Goal: Task Accomplishment & Management: Complete application form

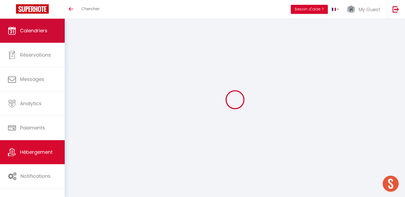
click at [55, 24] on link "Calendriers" at bounding box center [32, 31] width 65 height 24
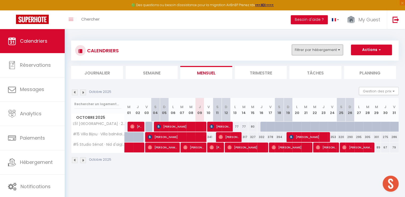
click at [325, 52] on button "Filtrer par hébergement" at bounding box center [317, 50] width 51 height 11
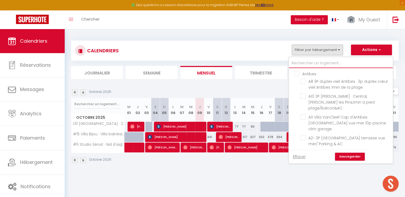
click at [320, 62] on input "text" at bounding box center [341, 63] width 104 height 10
type input "#"
checkbox input "false"
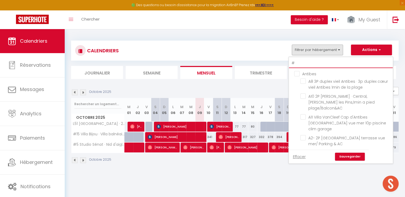
checkbox input "false"
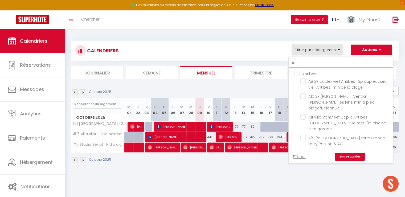
checkbox input "false"
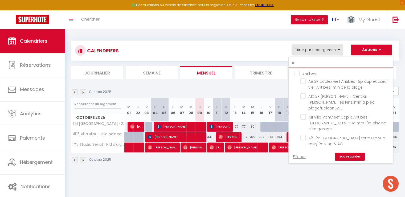
checkbox input "false"
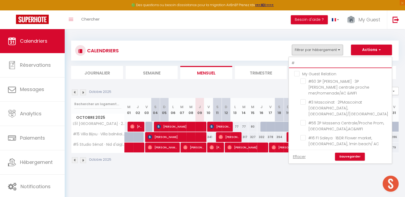
type input "#5"
checkbox input "false"
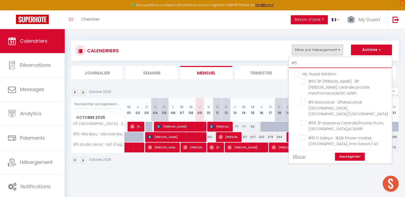
checkbox input "true"
checkbox input "false"
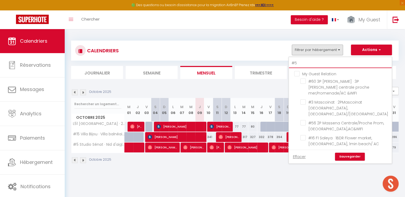
checkbox input "false"
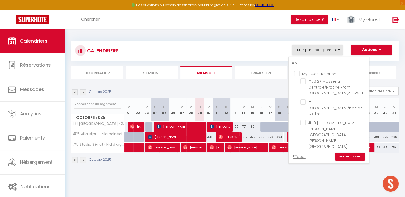
type input "#51"
checkbox input "false"
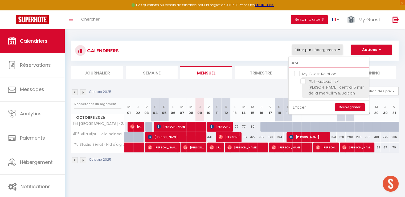
type input "#51"
click at [303, 80] on input "#51 Haddad · 2P [PERSON_NAME], central 5 min de la mer/Clim & Balcon" at bounding box center [334, 80] width 67 height 5
checkbox input "true"
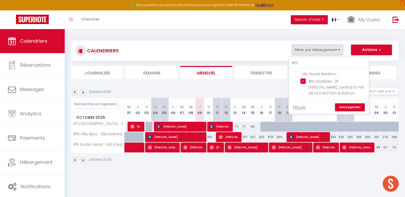
click at [351, 107] on link "Sauvegarder" at bounding box center [350, 107] width 30 height 8
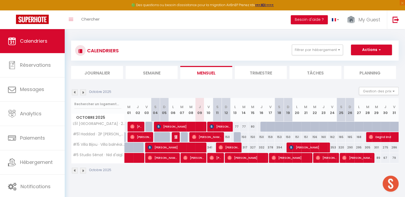
click at [238, 138] on div at bounding box center [238, 137] width 9 height 10
type input "150"
select select "1"
type input "Lun 13 Octobre 2025"
type input "[DATE]"
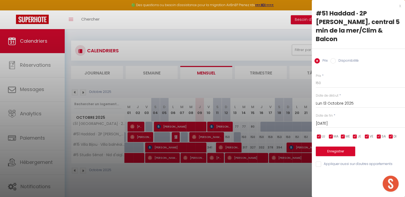
click at [332, 58] on input "Disponibilité" at bounding box center [333, 60] width 5 height 5
radio input "true"
radio input "false"
click at [336, 147] on button "Enregistrer" at bounding box center [335, 152] width 39 height 10
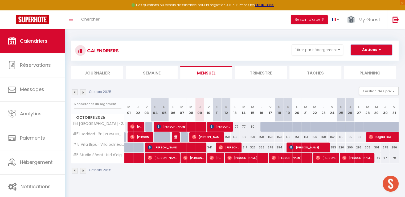
click at [362, 48] on button "Actions" at bounding box center [371, 50] width 41 height 11
click at [356, 62] on link "Nouvelle réservation" at bounding box center [366, 62] width 46 height 8
select select
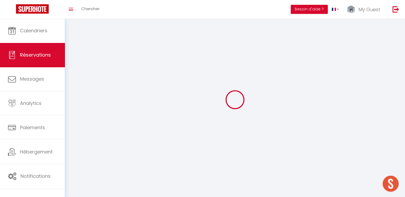
select select
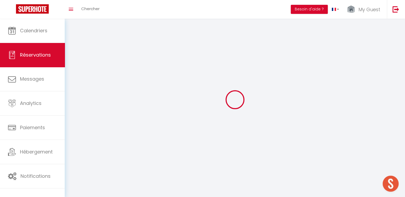
select select
checkbox input "false"
select select
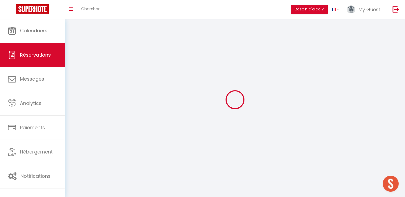
select select
checkbox input "false"
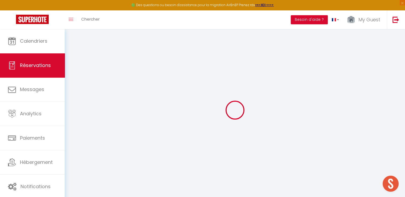
select select
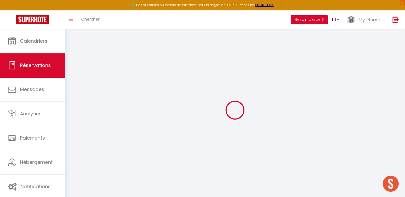
select select
checkbox input "false"
select select
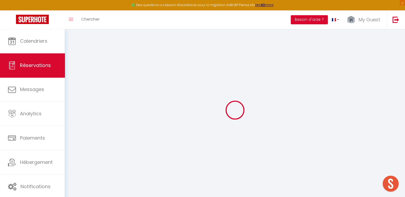
select select
checkbox input "false"
select select
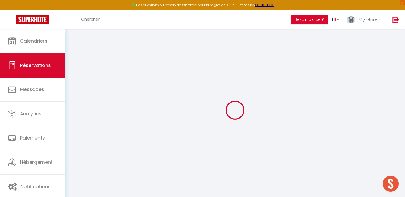
select select
checkbox input "false"
select select
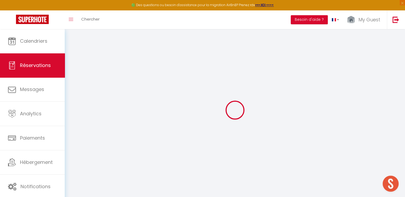
select select
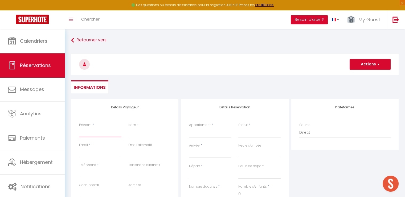
click at [105, 133] on input "Prénom" at bounding box center [100, 132] width 42 height 10
type input "P"
select select
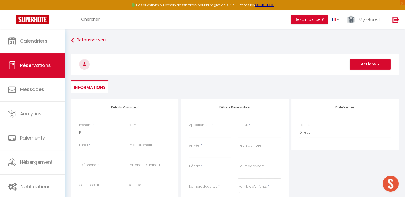
select select
checkbox input "false"
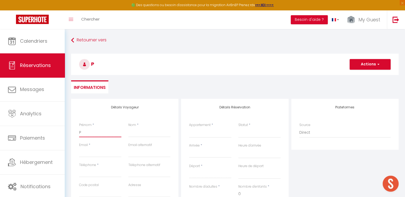
type input "Pa"
select select
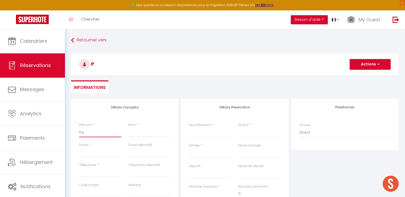
select select
checkbox input "false"
type input "Pas"
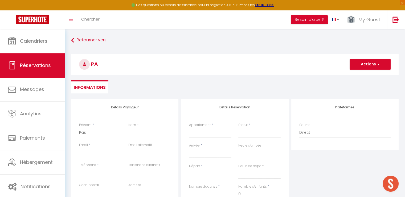
select select
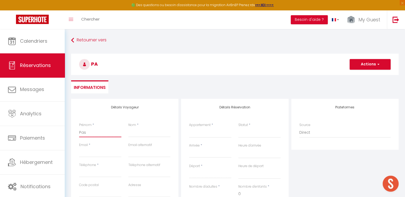
select select
checkbox input "false"
type input "Pass"
select select
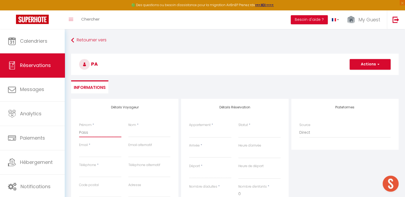
select select
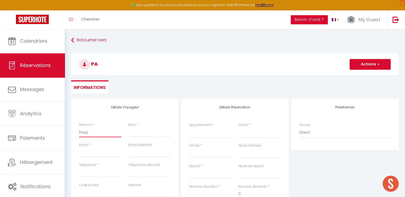
select select
checkbox input "false"
type input "Passa"
select select
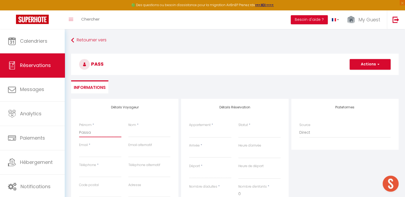
select select
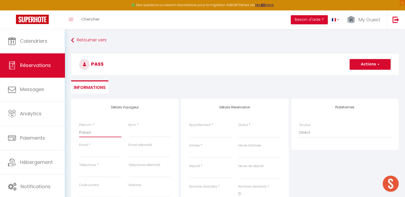
checkbox input "false"
type input "Passag"
select select
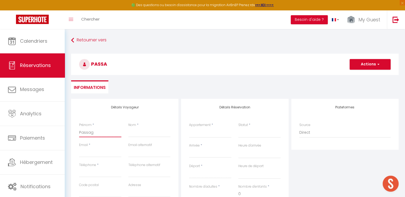
select select
checkbox input "false"
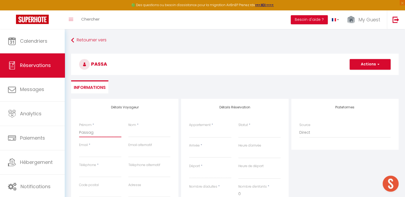
type input "Passage"
select select
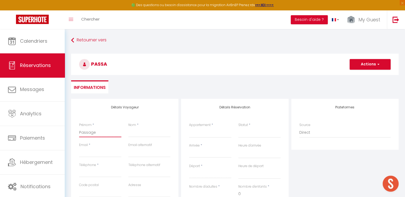
select select
checkbox input "false"
type input "Passage"
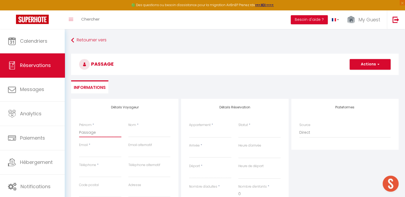
select select
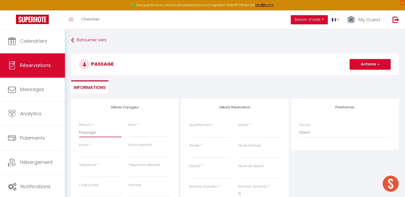
select select
checkbox input "false"
type input "Passage c"
select select
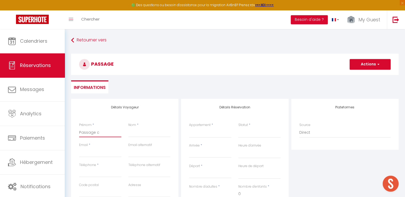
select select
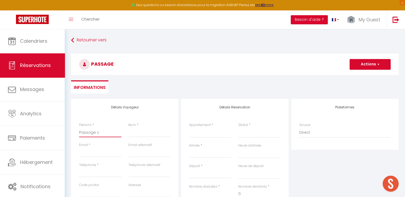
select select
checkbox input "false"
type input "Passage ch"
select select
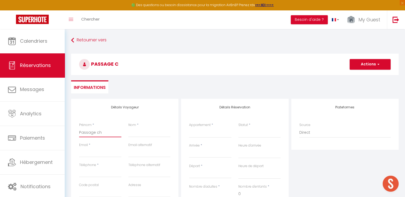
select select
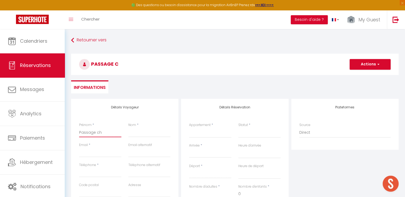
checkbox input "false"
type input "Passage chr"
select select
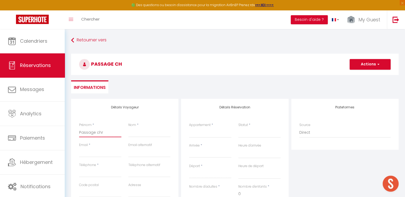
select select
checkbox input "false"
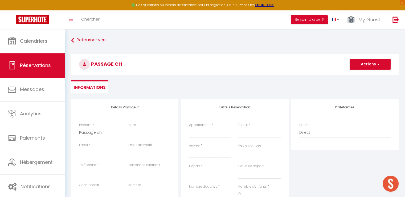
type input "Passage [DEMOGRAPHIC_DATA]"
select select
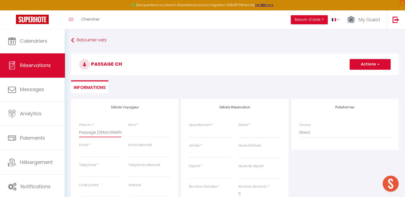
select select
checkbox input "false"
type input "Passage [PERSON_NAME]"
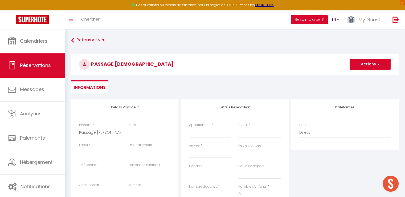
select select
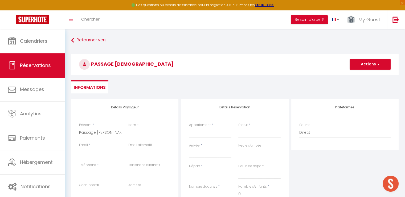
select select
checkbox input "false"
type input "Passage [PERSON_NAME]"
select select
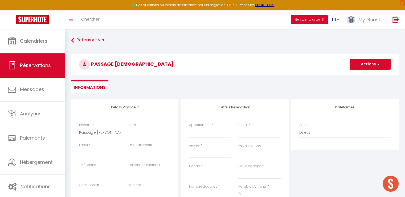
select select
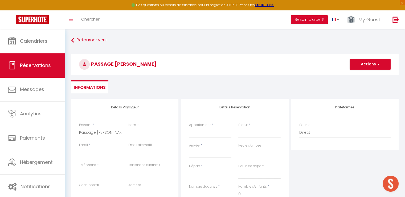
click at [133, 135] on input "Nom" at bounding box center [149, 132] width 42 height 10
click at [198, 133] on select "#8 Suite Promenade Face Mer · Suite Promenade Face Mer 2ch/ Terrace - WIFI [GEO…" at bounding box center [210, 132] width 42 height 10
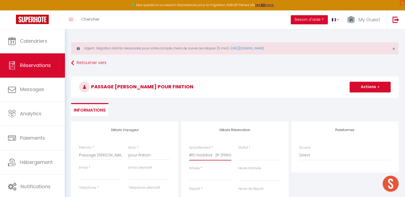
click at [189, 150] on select "#8 Suite Promenade Face Mer · Suite Promenade Face Mer 2ch/ Terrace - WIFI [GEO…" at bounding box center [210, 155] width 42 height 10
click at [90, 150] on label "Prénom" at bounding box center [85, 147] width 13 height 5
click at [90, 150] on input "Passage [PERSON_NAME]" at bounding box center [100, 155] width 42 height 10
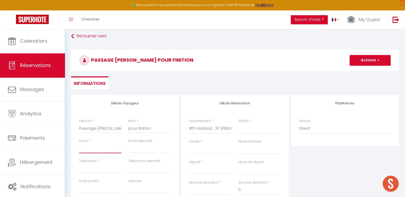
click at [103, 151] on input "Email client" at bounding box center [100, 148] width 42 height 10
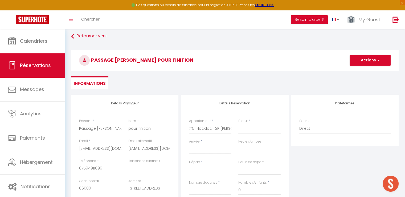
click at [103, 170] on input "07594911699" at bounding box center [100, 168] width 42 height 10
click at [136, 81] on ul "Informations" at bounding box center [235, 82] width 328 height 13
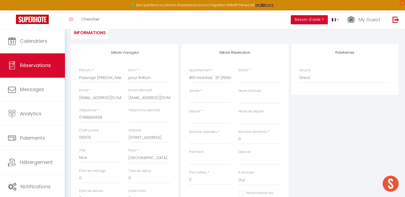
scroll to position [80, 0]
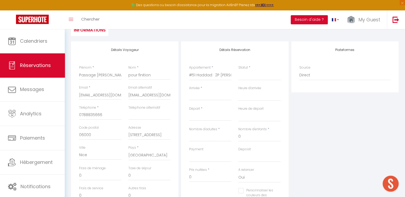
click at [206, 94] on input "Arrivée" at bounding box center [210, 95] width 42 height 7
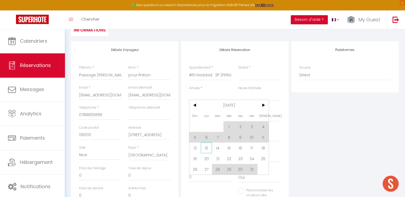
click at [201, 147] on span "13" at bounding box center [206, 147] width 11 height 11
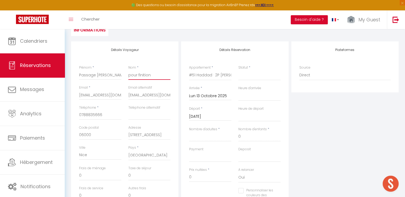
click at [157, 71] on input "pour finition" at bounding box center [149, 75] width 42 height 10
click at [157, 74] on input "pour finition (pas de ménage necessaire" at bounding box center [149, 75] width 42 height 10
click at [215, 116] on input "[DATE]" at bounding box center [210, 116] width 42 height 7
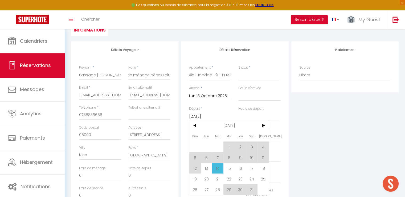
scroll to position [0, 0]
click at [217, 166] on span "14" at bounding box center [217, 168] width 11 height 11
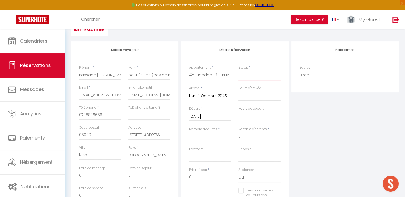
click at [261, 75] on select "Confirmé Non Confirmé [PERSON_NAME] par le voyageur No Show Request" at bounding box center [260, 75] width 42 height 10
click at [239, 70] on select "Confirmé Non Confirmé [PERSON_NAME] par le voyageur No Show Request" at bounding box center [260, 75] width 42 height 10
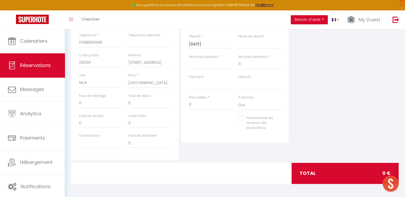
scroll to position [152, 0]
click at [201, 104] on input "0" at bounding box center [210, 105] width 42 height 10
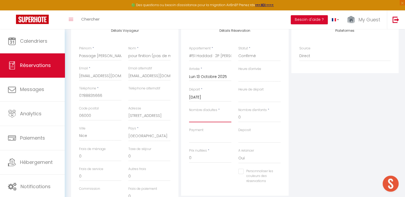
click at [206, 116] on input "Nombre d'adultes" at bounding box center [210, 117] width 42 height 10
click at [218, 139] on select "OK KO" at bounding box center [210, 137] width 42 height 10
click at [189, 132] on select "OK KO" at bounding box center [210, 137] width 42 height 10
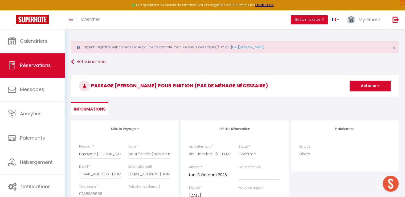
scroll to position [0, 0]
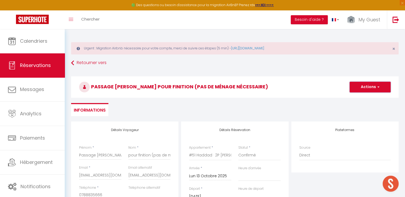
click at [358, 89] on button "Actions" at bounding box center [370, 87] width 41 height 11
click at [358, 100] on link "Enregistrer" at bounding box center [365, 98] width 42 height 7
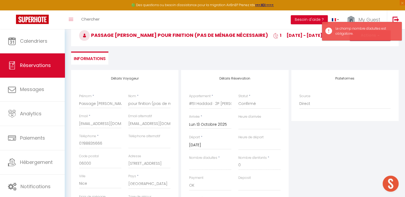
scroll to position [107, 0]
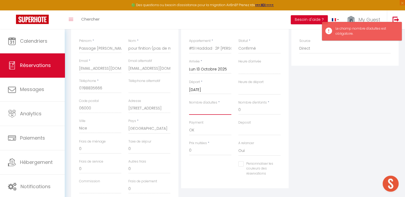
click at [220, 109] on input "Nombre d'adultes" at bounding box center [210, 110] width 42 height 10
click at [313, 143] on div "Plateformes Source Direct [DOMAIN_NAME] [DOMAIN_NAME] Chalet montagne Expedia G…" at bounding box center [345, 110] width 110 height 191
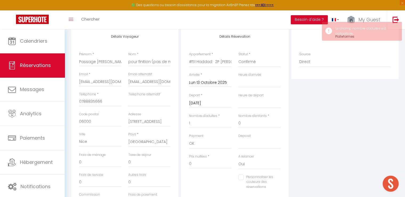
scroll to position [0, 0]
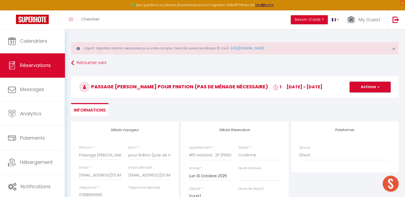
click at [366, 88] on button "Actions" at bounding box center [370, 87] width 41 height 11
click at [359, 98] on link "Enregistrer" at bounding box center [365, 98] width 42 height 7
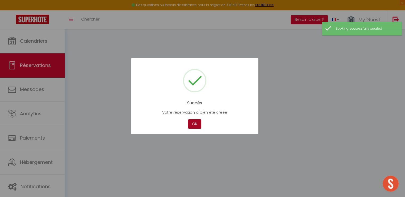
click at [195, 120] on button "OK" at bounding box center [194, 123] width 13 height 9
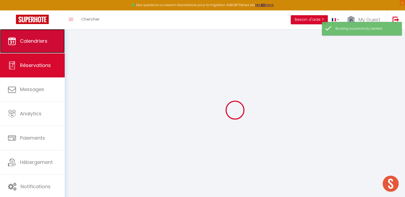
click at [46, 33] on link "Calendriers" at bounding box center [32, 41] width 65 height 24
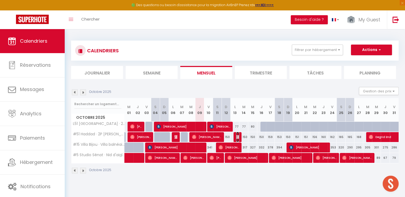
click at [236, 135] on img at bounding box center [238, 137] width 4 height 4
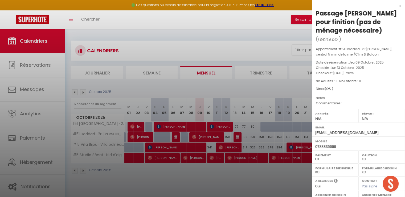
click at [241, 88] on div at bounding box center [202, 98] width 405 height 197
